Goal: Entertainment & Leisure: Consume media (video, audio)

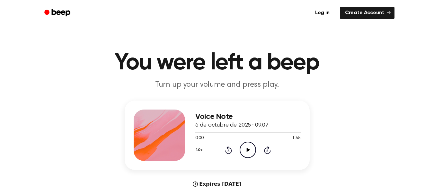
click at [245, 150] on icon "Play Audio" at bounding box center [247, 150] width 16 height 16
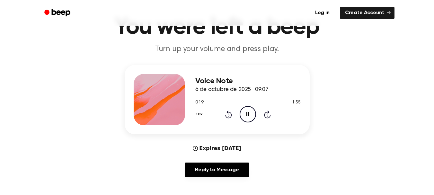
scroll to position [47, 0]
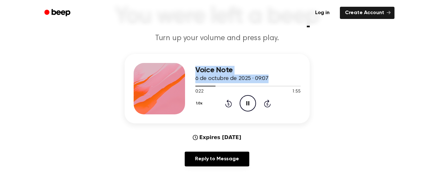
drag, startPoint x: 212, startPoint y: 88, endPoint x: 175, endPoint y: 87, distance: 37.6
click at [175, 87] on div "Voice Note 6 de octubre de 2025 · 09:07 0:22 1:55 Your browser does not support…" at bounding box center [217, 88] width 185 height 69
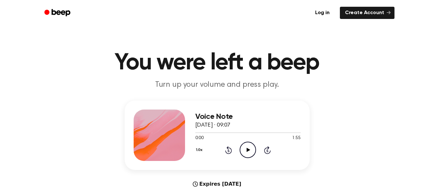
click at [247, 147] on icon "Play Audio" at bounding box center [247, 150] width 16 height 16
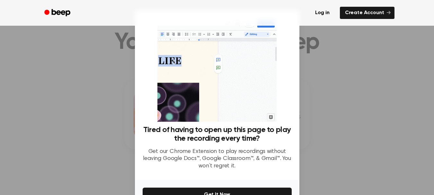
scroll to position [22, 0]
click at [412, 81] on div at bounding box center [217, 97] width 434 height 195
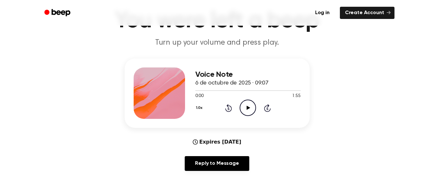
scroll to position [43, 0]
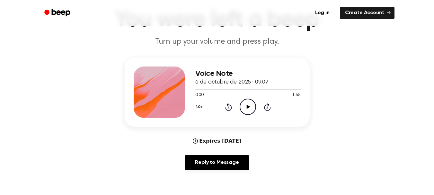
click at [246, 106] on icon "Play Audio" at bounding box center [247, 107] width 16 height 16
click at [261, 87] on div at bounding box center [247, 89] width 105 height 5
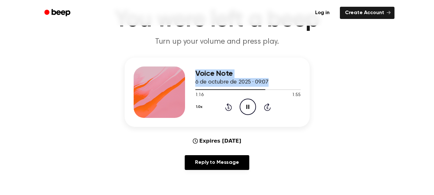
drag, startPoint x: 260, startPoint y: 90, endPoint x: 187, endPoint y: 94, distance: 73.3
click at [187, 94] on div "Voice Note 6 de octubre de 2025 · 09:07 1:16 1:55 Your browser does not support…" at bounding box center [217, 91] width 185 height 69
click at [335, 76] on div "Voice Note 6 de octubre de 2025 · 09:07 1:17 1:55 Your browser does not support…" at bounding box center [217, 115] width 418 height 117
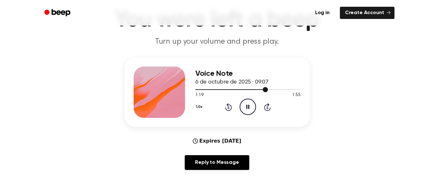
drag, startPoint x: 265, startPoint y: 90, endPoint x: 194, endPoint y: 93, distance: 71.3
click at [194, 93] on div "Voice Note 6 de octubre de 2025 · 09:07 1:19 1:55 Your browser does not support…" at bounding box center [217, 91] width 185 height 69
click at [228, 106] on icon at bounding box center [228, 107] width 7 height 8
drag, startPoint x: 258, startPoint y: 88, endPoint x: 216, endPoint y: 88, distance: 42.4
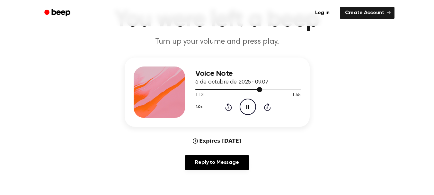
click at [216, 88] on div at bounding box center [247, 89] width 105 height 5
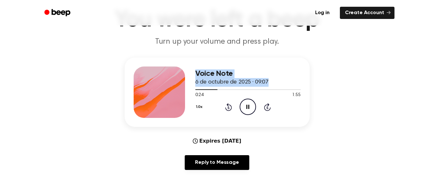
drag, startPoint x: 211, startPoint y: 89, endPoint x: 174, endPoint y: 92, distance: 37.3
click at [174, 92] on div "Voice Note 6 de octubre de 2025 · 09:07 0:24 1:55 Your browser does not support…" at bounding box center [217, 91] width 185 height 69
click at [370, 80] on div "Voice Note 6 de octubre de 2025 · 09:07 0:25 1:55 Your browser does not support…" at bounding box center [217, 115] width 418 height 117
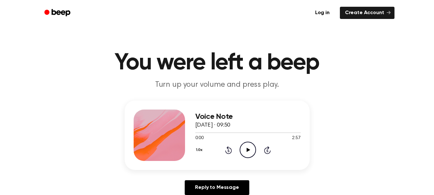
click at [247, 148] on icon "Play Audio" at bounding box center [247, 150] width 16 height 16
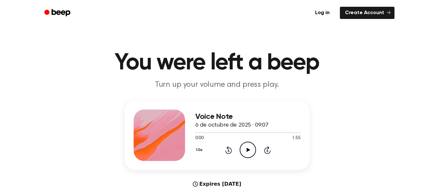
click at [248, 149] on icon at bounding box center [248, 150] width 4 height 4
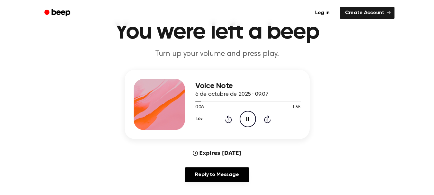
scroll to position [32, 0]
